Goal: Information Seeking & Learning: Find specific fact

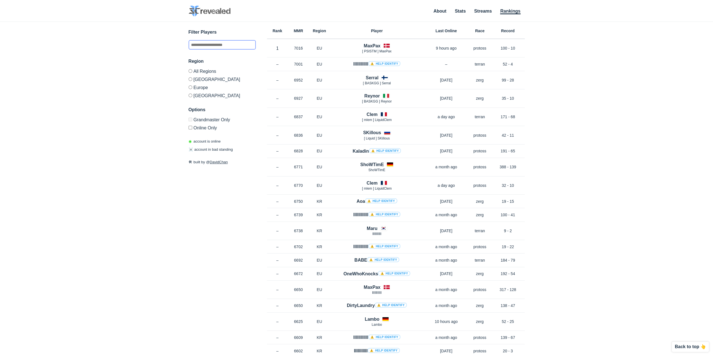
click at [204, 41] on input "text" at bounding box center [221, 45] width 67 height 10
type input "*"
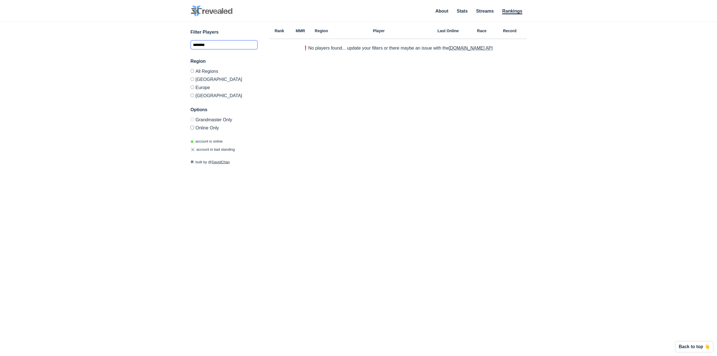
type input "********"
